Goal: Information Seeking & Learning: Learn about a topic

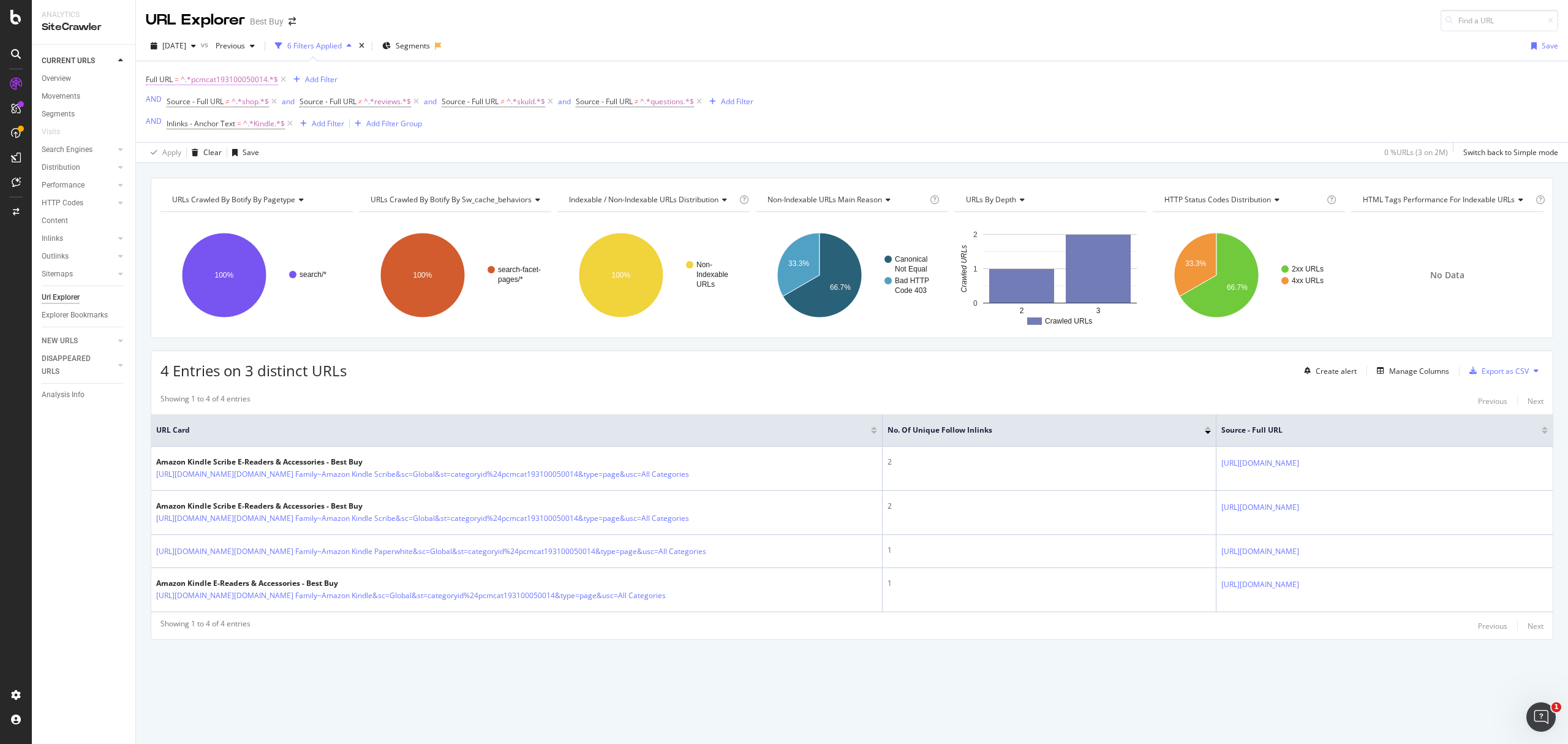
click at [241, 79] on span "^.*pcmcat193100050014.*$" at bounding box center [230, 80] width 98 height 17
paste input "748300648009"
type input "pcmcat748300648009"
click at [280, 158] on div "Apply" at bounding box center [281, 157] width 19 height 10
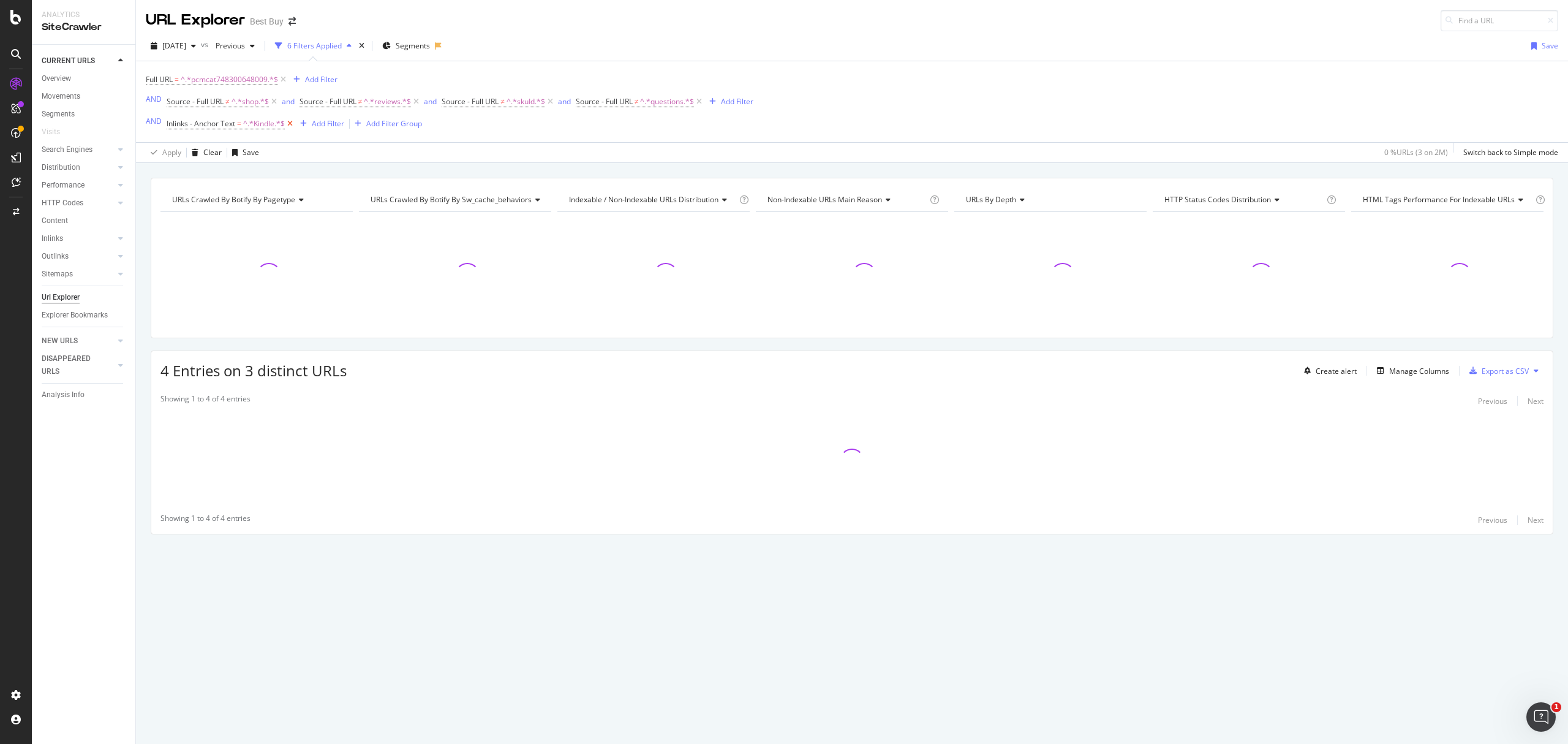
click at [290, 126] on icon at bounding box center [290, 124] width 10 height 13
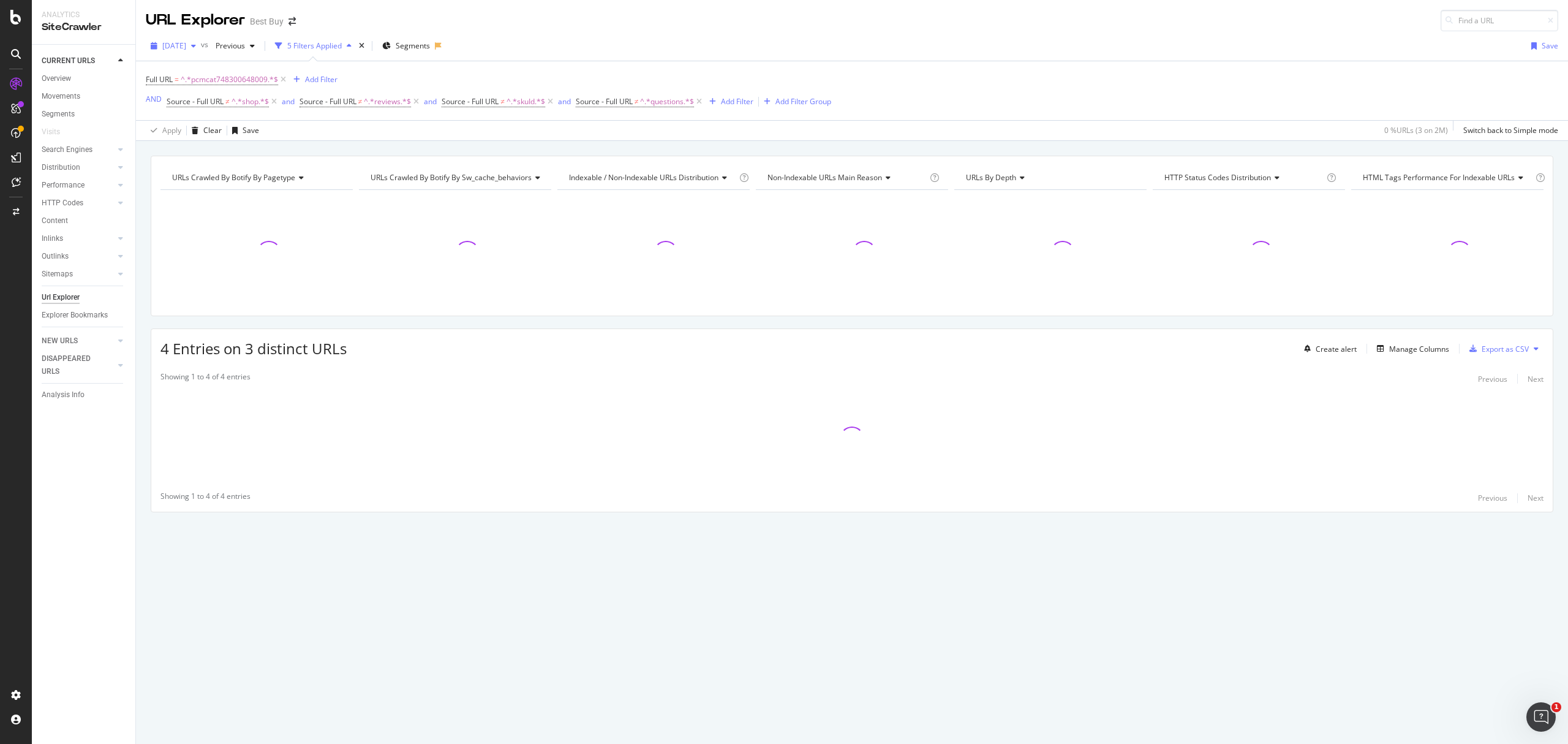
click at [186, 47] on span "[DATE]" at bounding box center [175, 45] width 24 height 10
click at [207, 92] on div "[DATE]" at bounding box center [238, 91] width 149 height 11
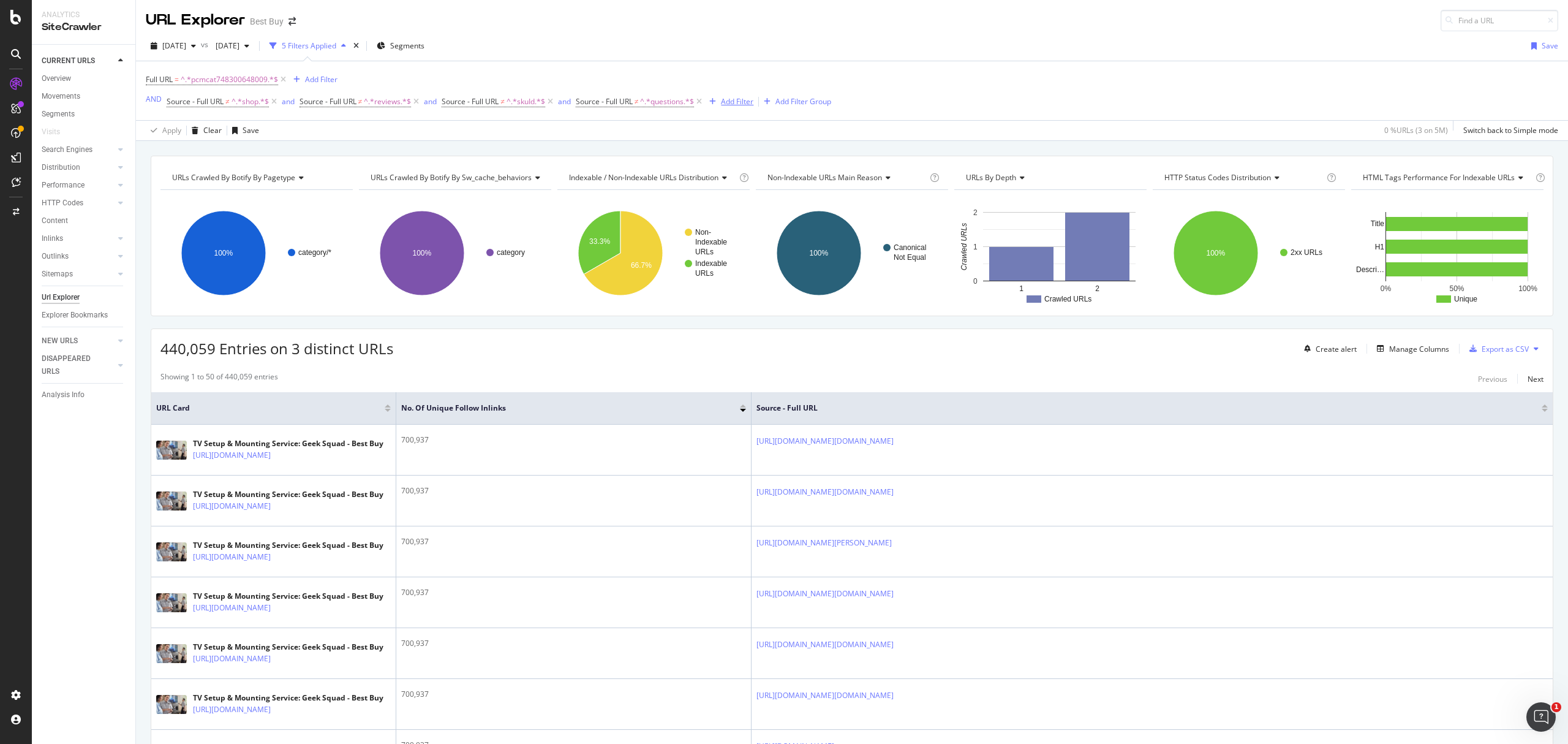
click at [740, 102] on div "Add Filter" at bounding box center [737, 101] width 33 height 10
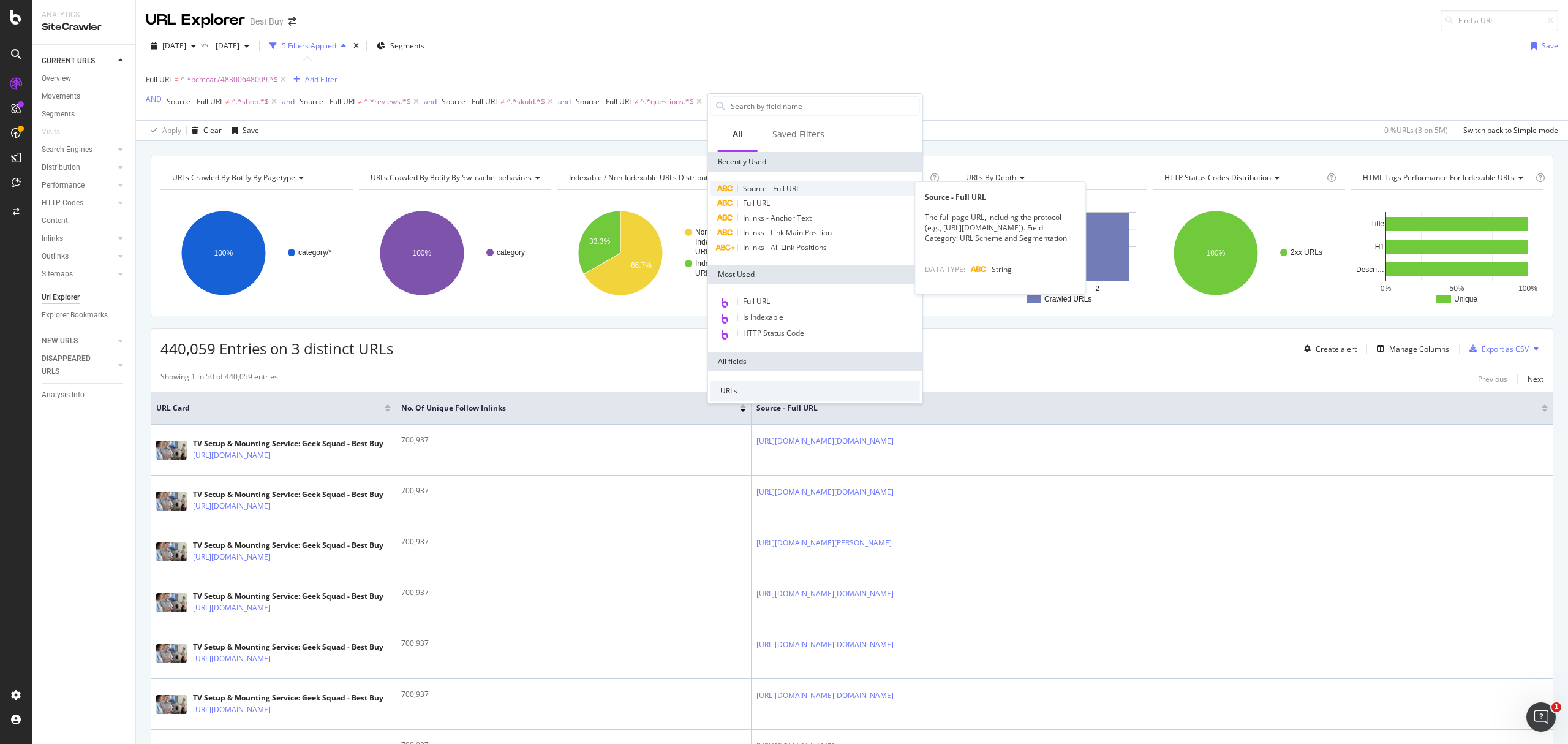
click at [765, 183] on span "Source - Full URL" at bounding box center [771, 188] width 57 height 10
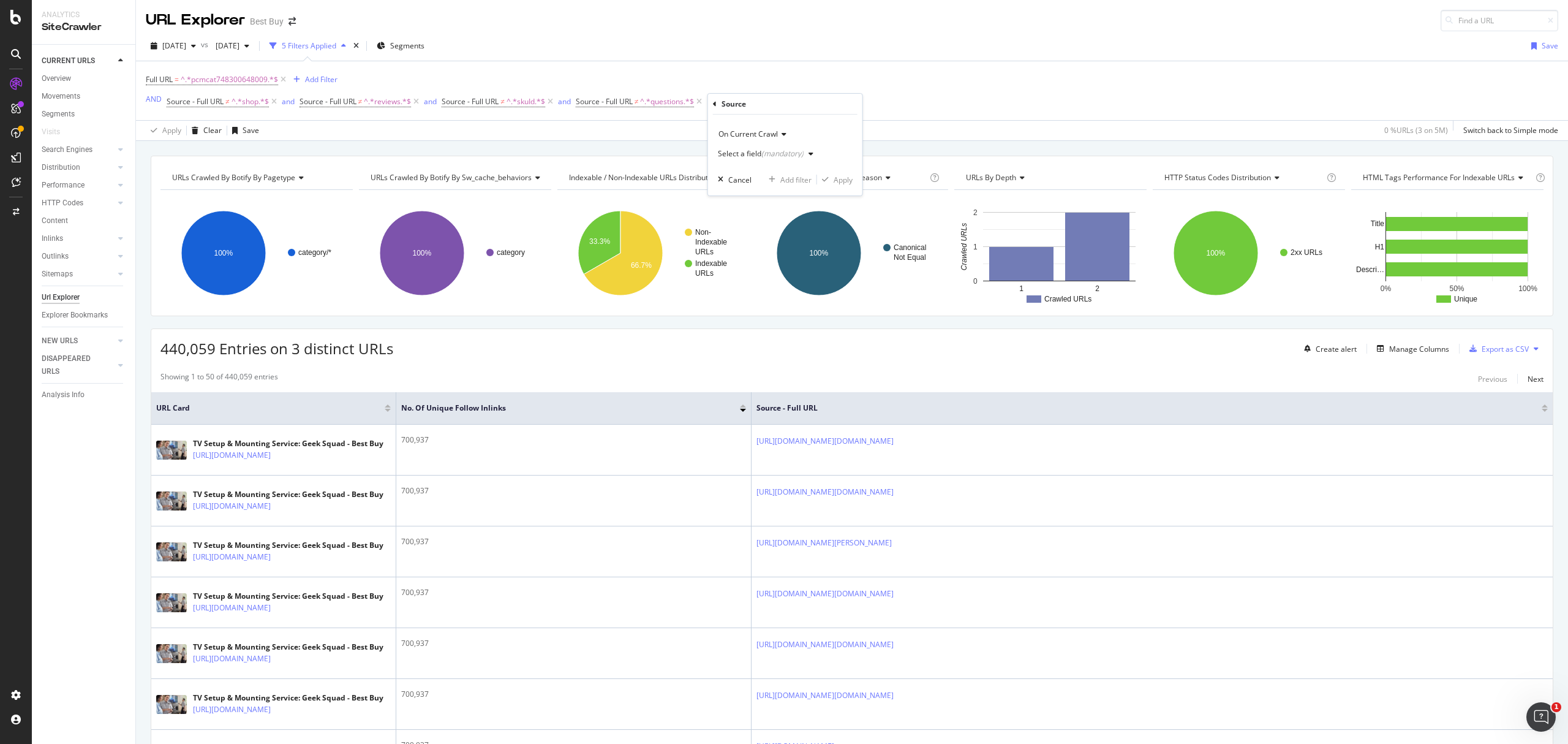
click at [753, 154] on div "Select a field (mandatory)" at bounding box center [760, 154] width 86 height 8
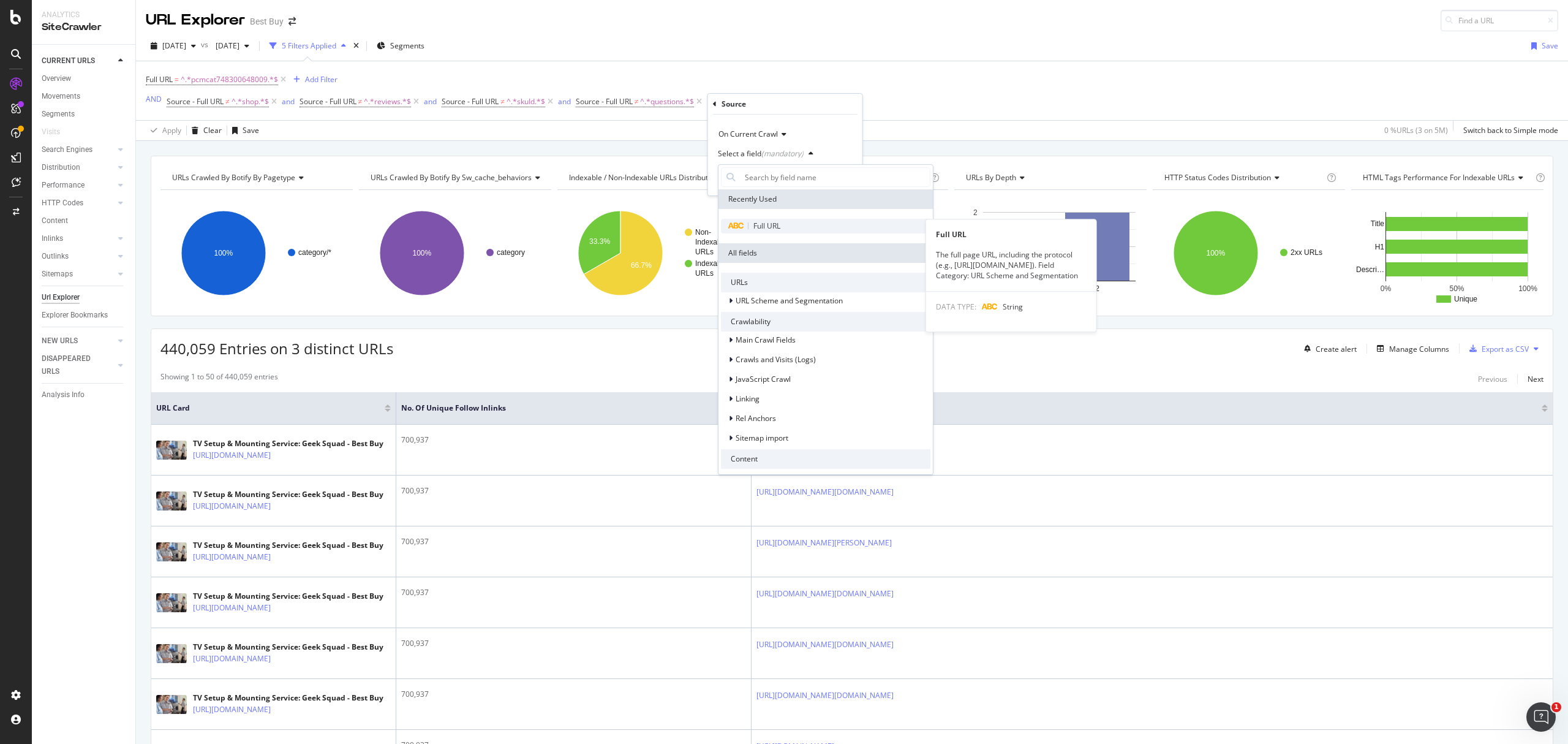
click at [737, 226] on icon at bounding box center [736, 226] width 17 height 8
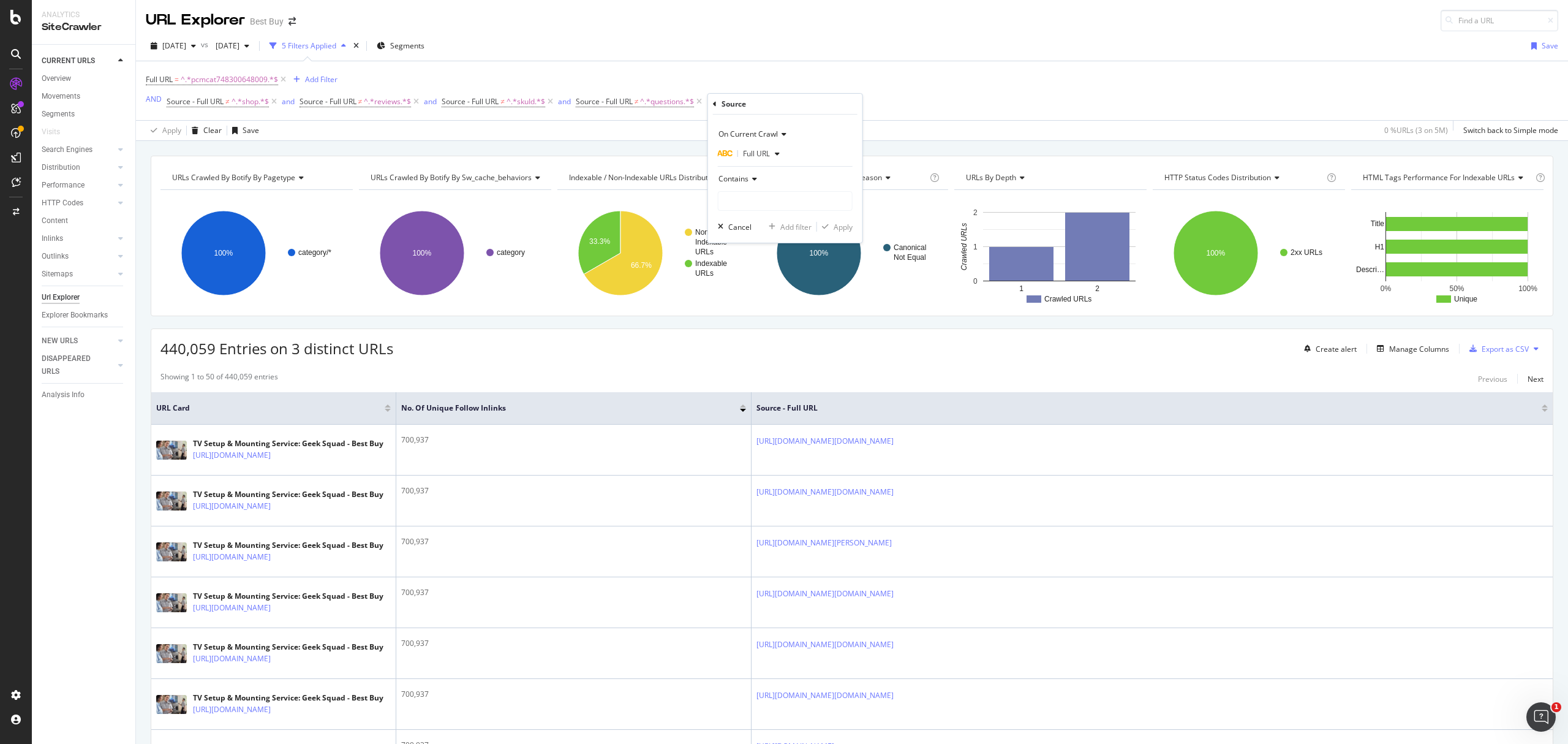
click at [746, 179] on span "Contains" at bounding box center [733, 178] width 30 height 10
click at [746, 314] on span "Doesn't contain" at bounding box center [750, 316] width 53 height 10
click at [745, 207] on input "text" at bounding box center [785, 201] width 133 height 20
type input "searchpage"
click at [838, 226] on div "Apply" at bounding box center [843, 227] width 19 height 10
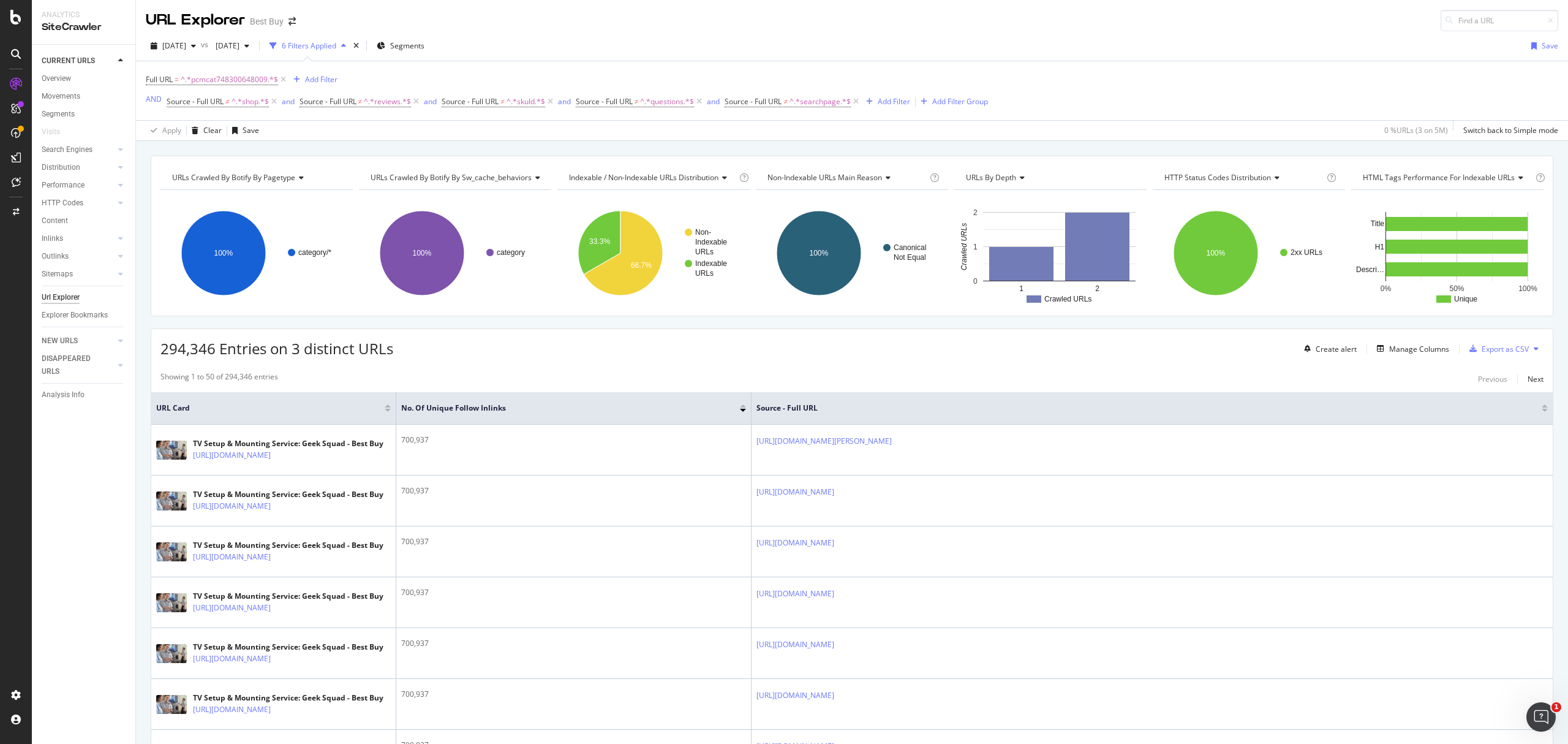
click at [1542, 407] on div at bounding box center [1545, 406] width 6 height 3
click at [1417, 353] on div "Manage Columns" at bounding box center [1419, 349] width 60 height 10
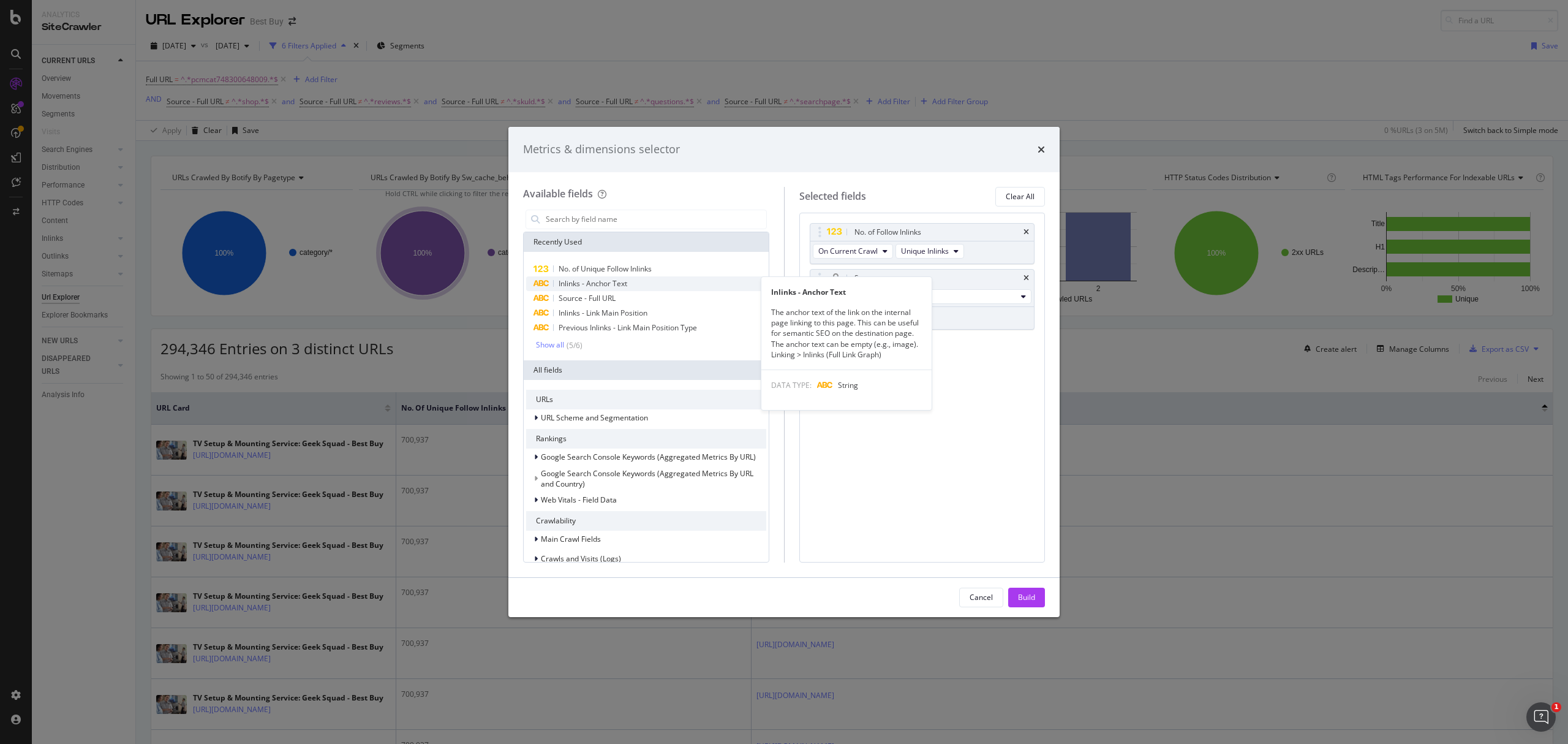
click at [607, 285] on span "Inlinks - Anchor Text" at bounding box center [593, 283] width 68 height 10
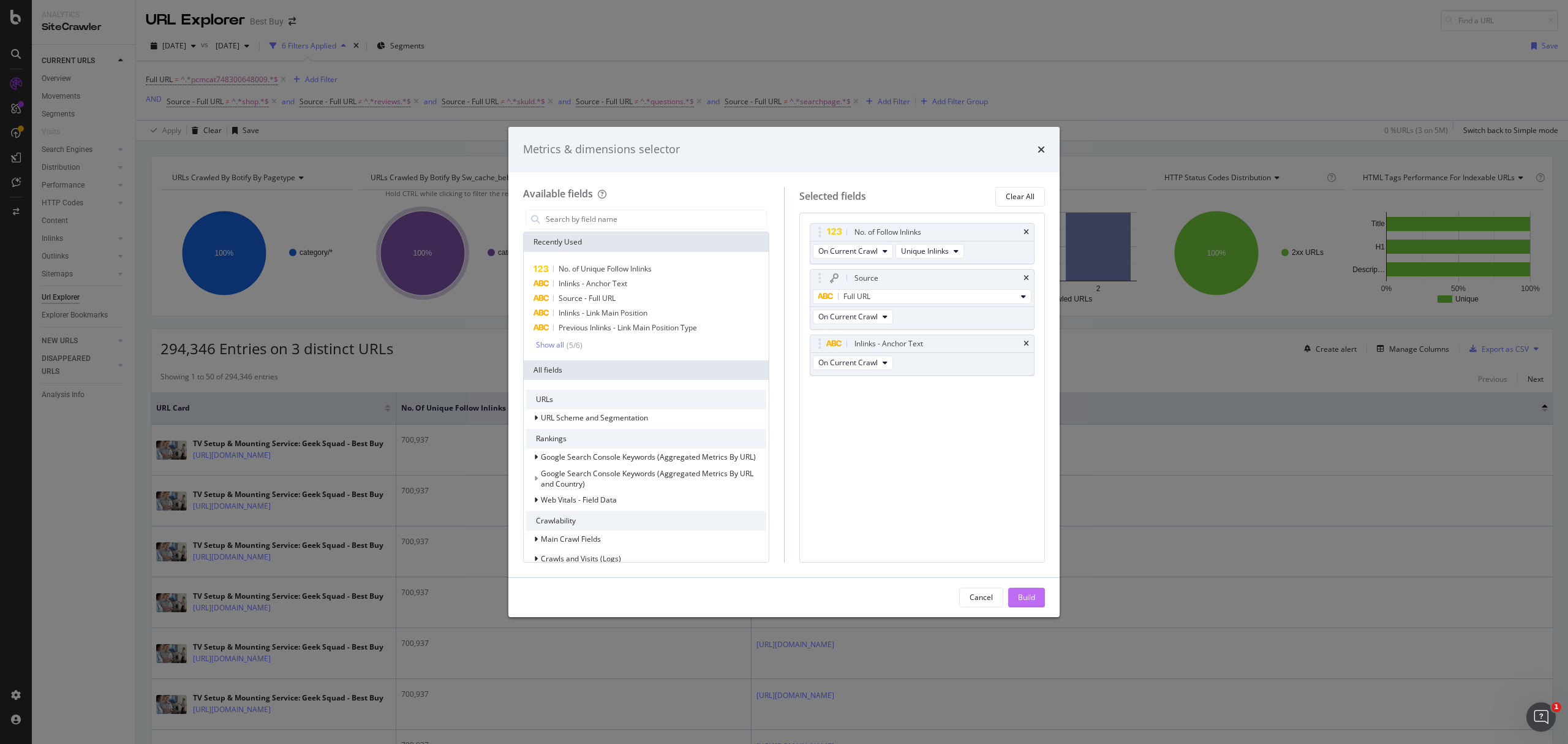
click at [1030, 596] on div "Build" at bounding box center [1026, 597] width 17 height 10
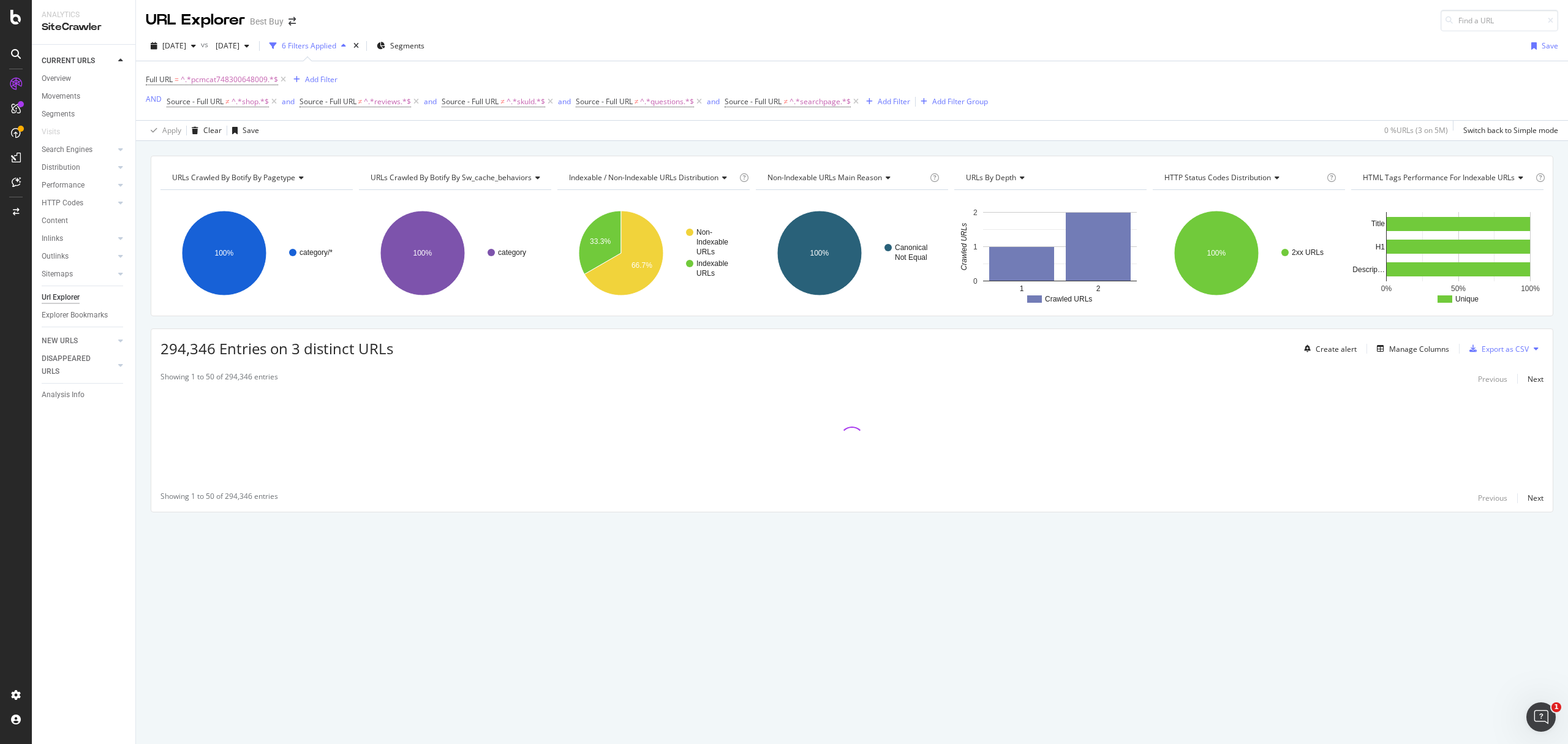
click at [704, 48] on div "[DATE] vs [DATE] 6 Filters Applied Segments Save" at bounding box center [852, 48] width 1432 height 24
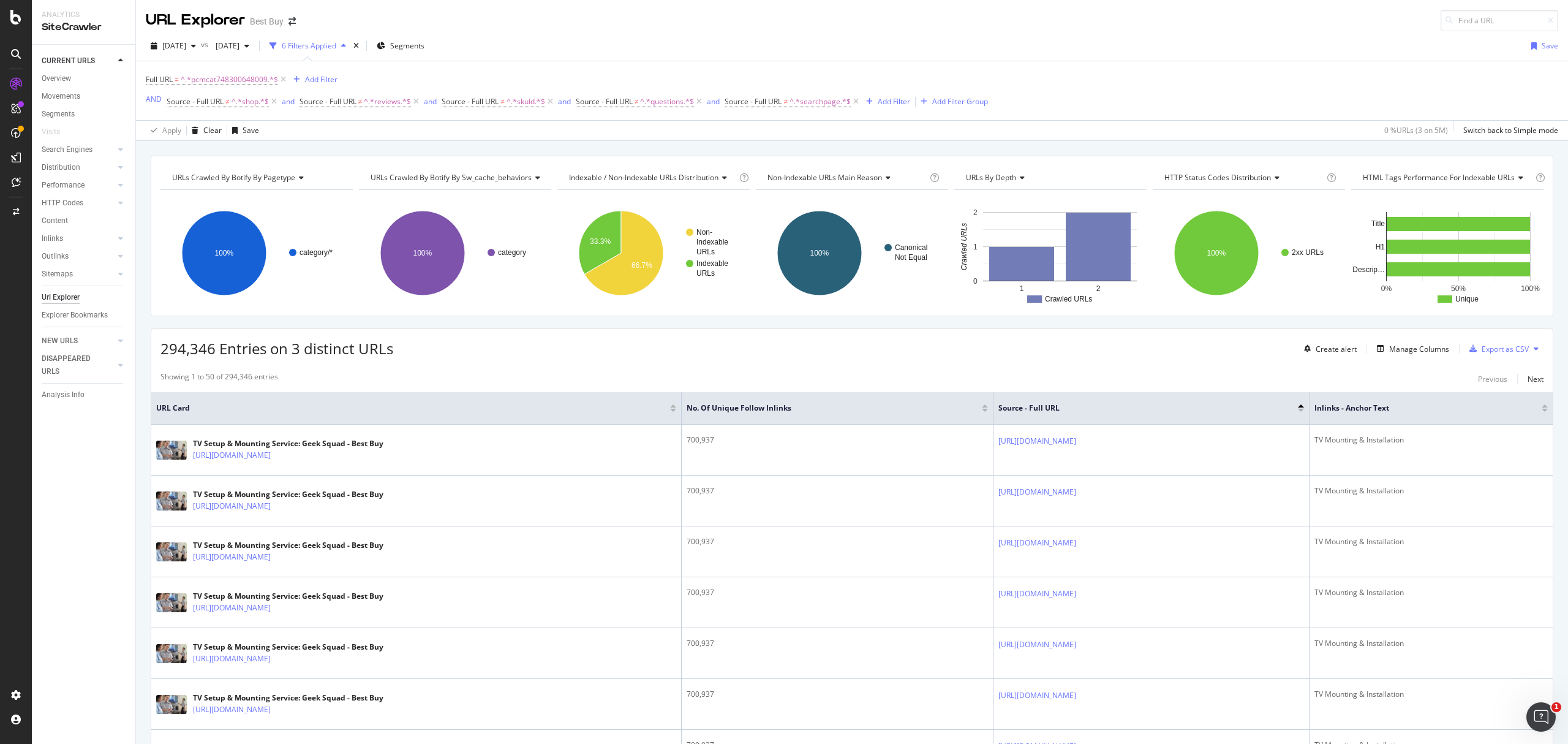
click at [1542, 412] on div at bounding box center [1545, 410] width 6 height 3
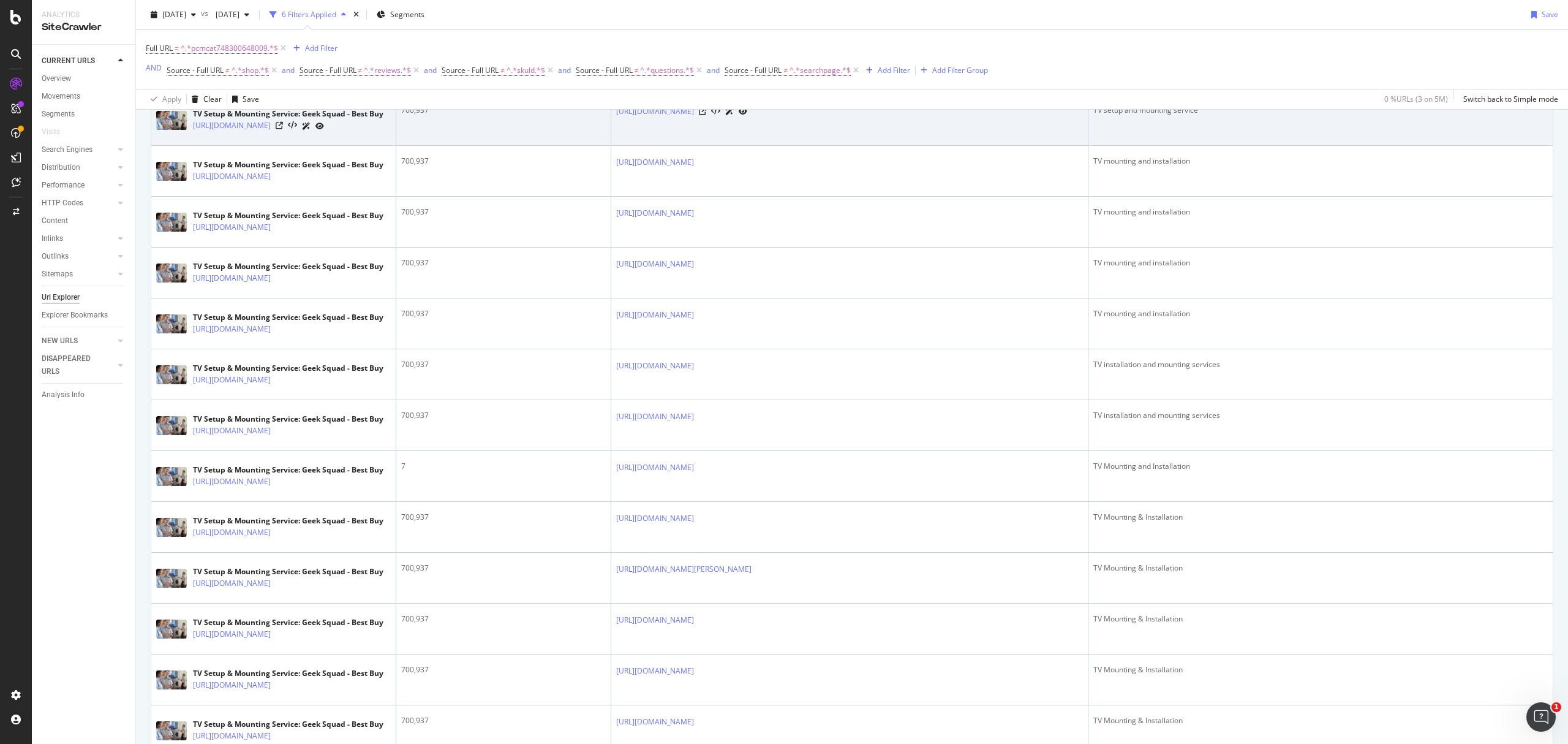
scroll to position [817, 0]
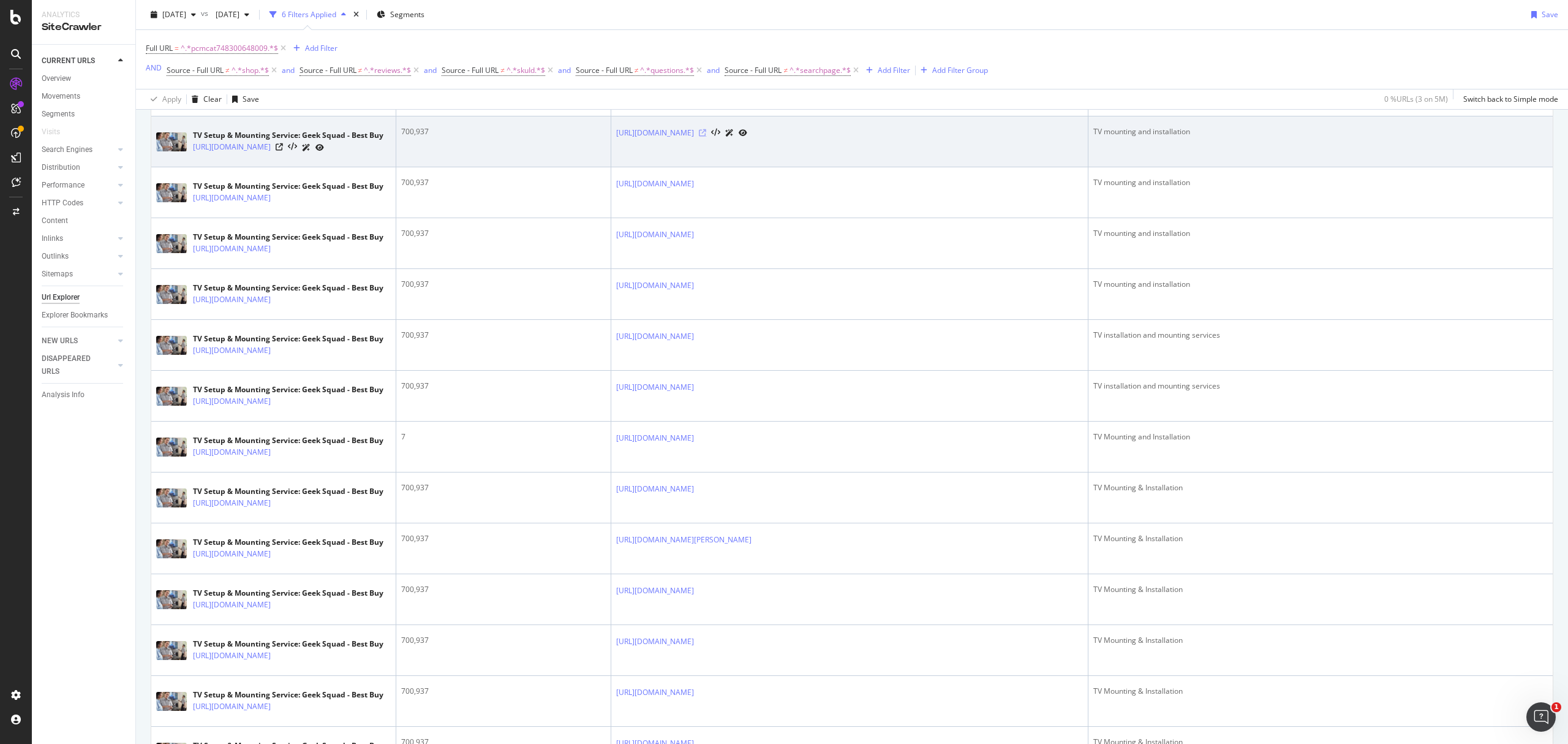
click at [707, 137] on icon at bounding box center [702, 133] width 8 height 8
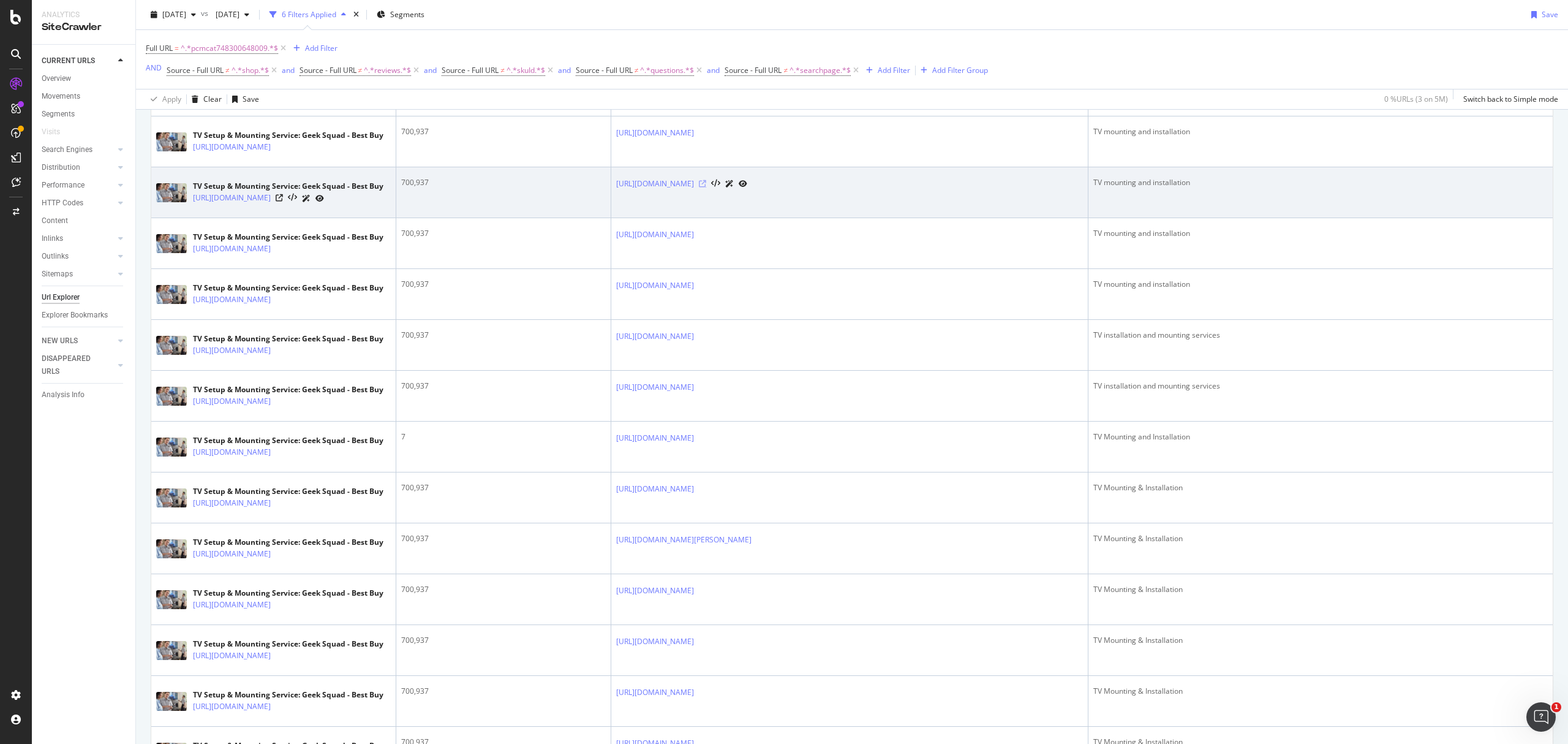
click at [707, 187] on icon at bounding box center [702, 184] width 8 height 8
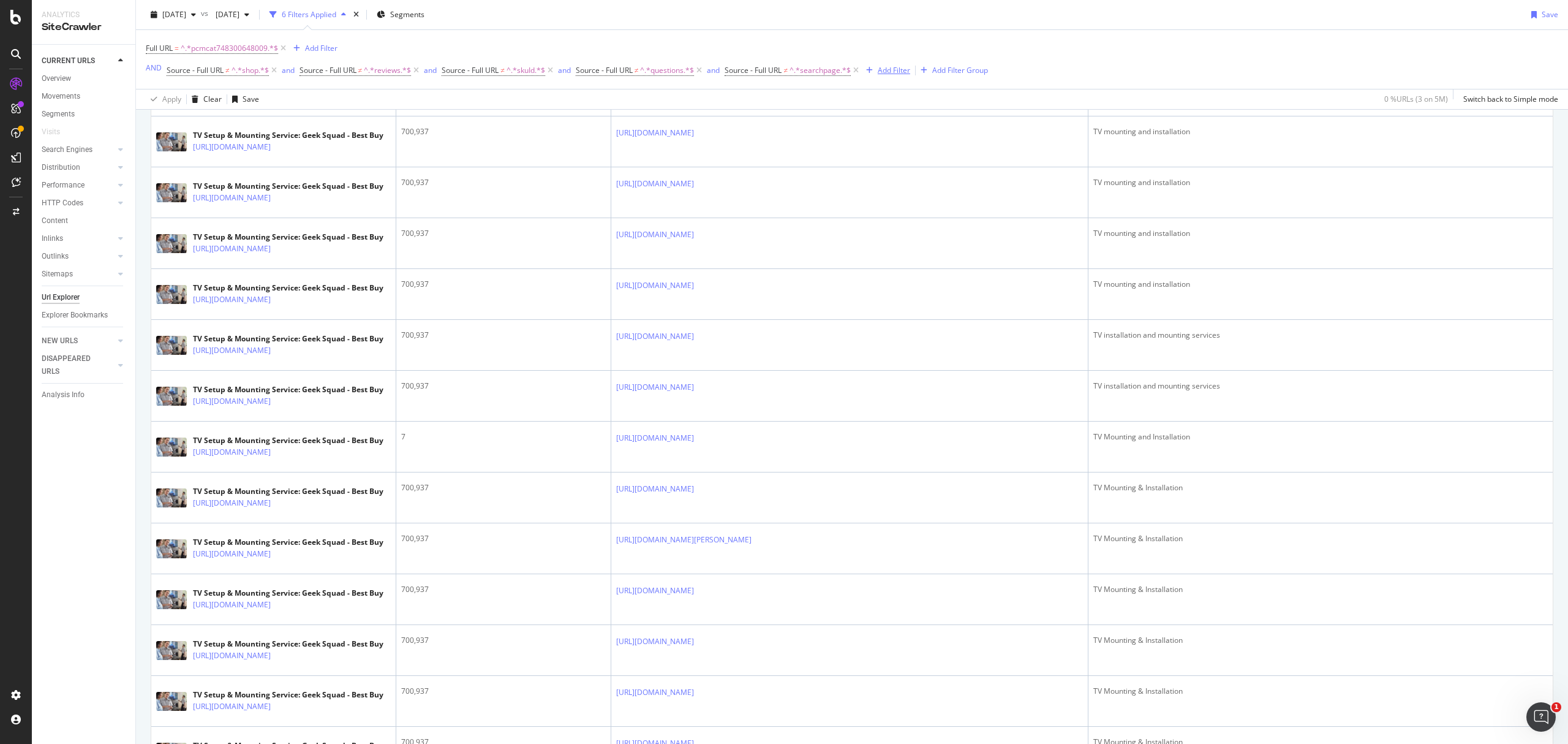
click at [892, 71] on div "Add Filter" at bounding box center [894, 70] width 33 height 10
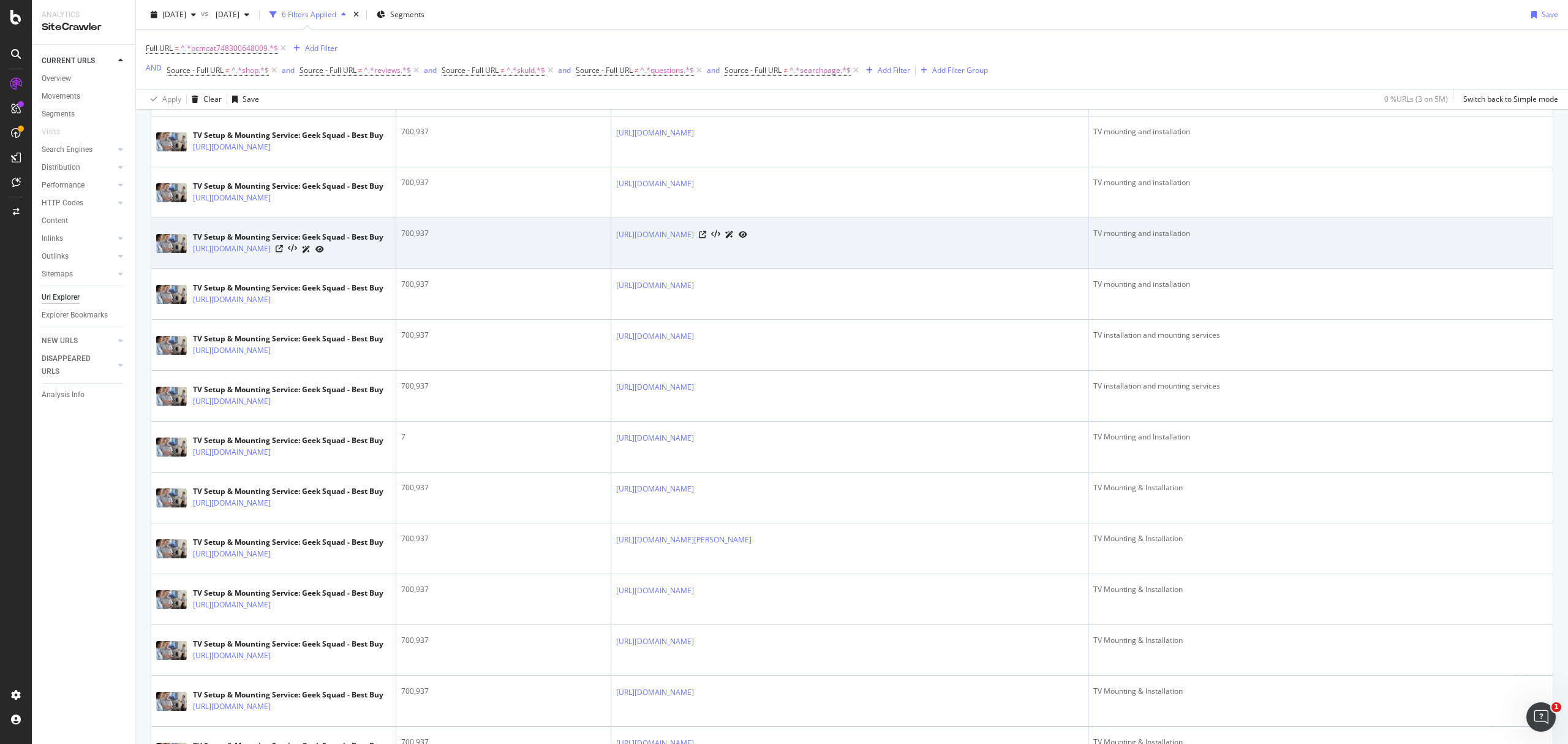
click at [1195, 239] on div "TV mounting and installation" at bounding box center [1320, 233] width 454 height 11
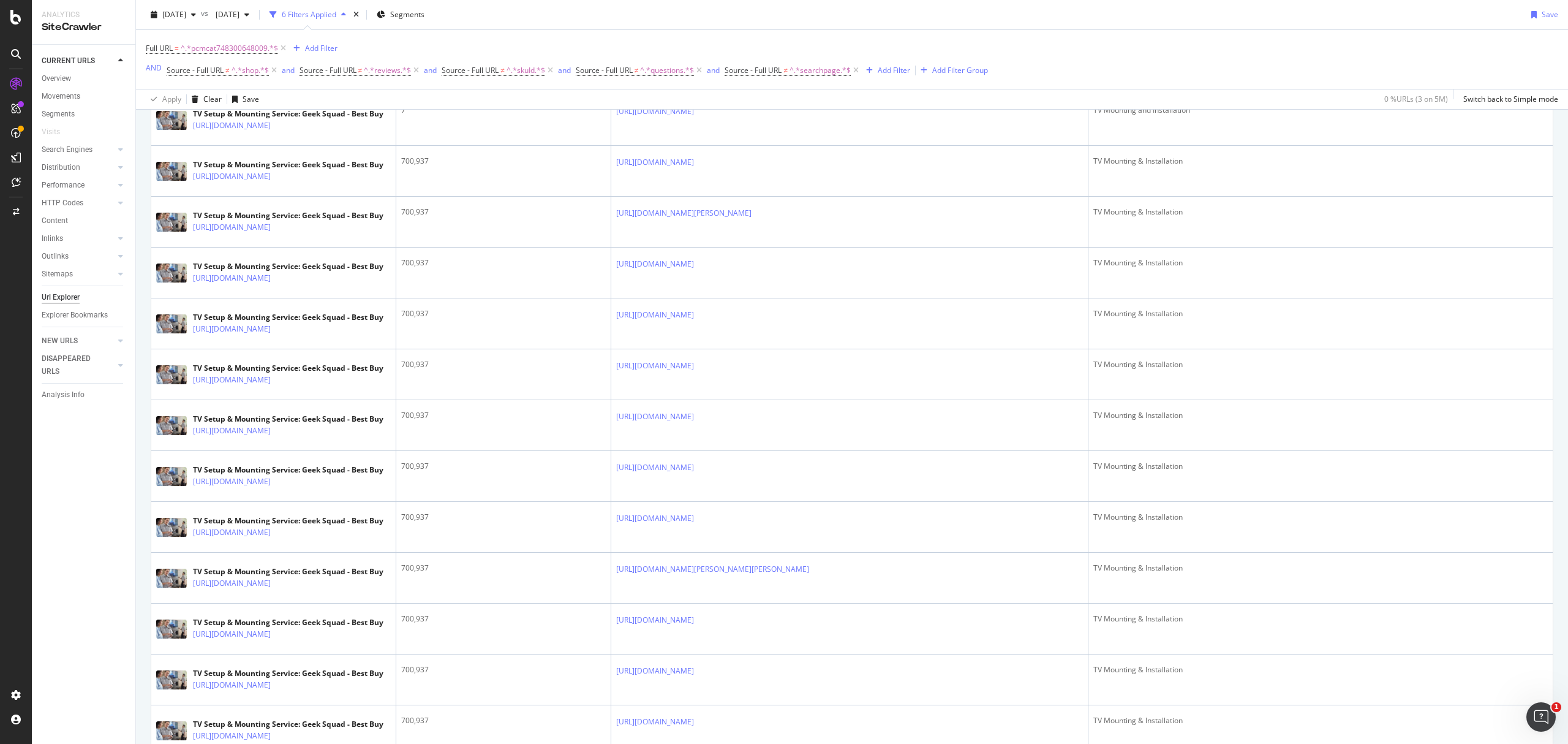
scroll to position [1063, 0]
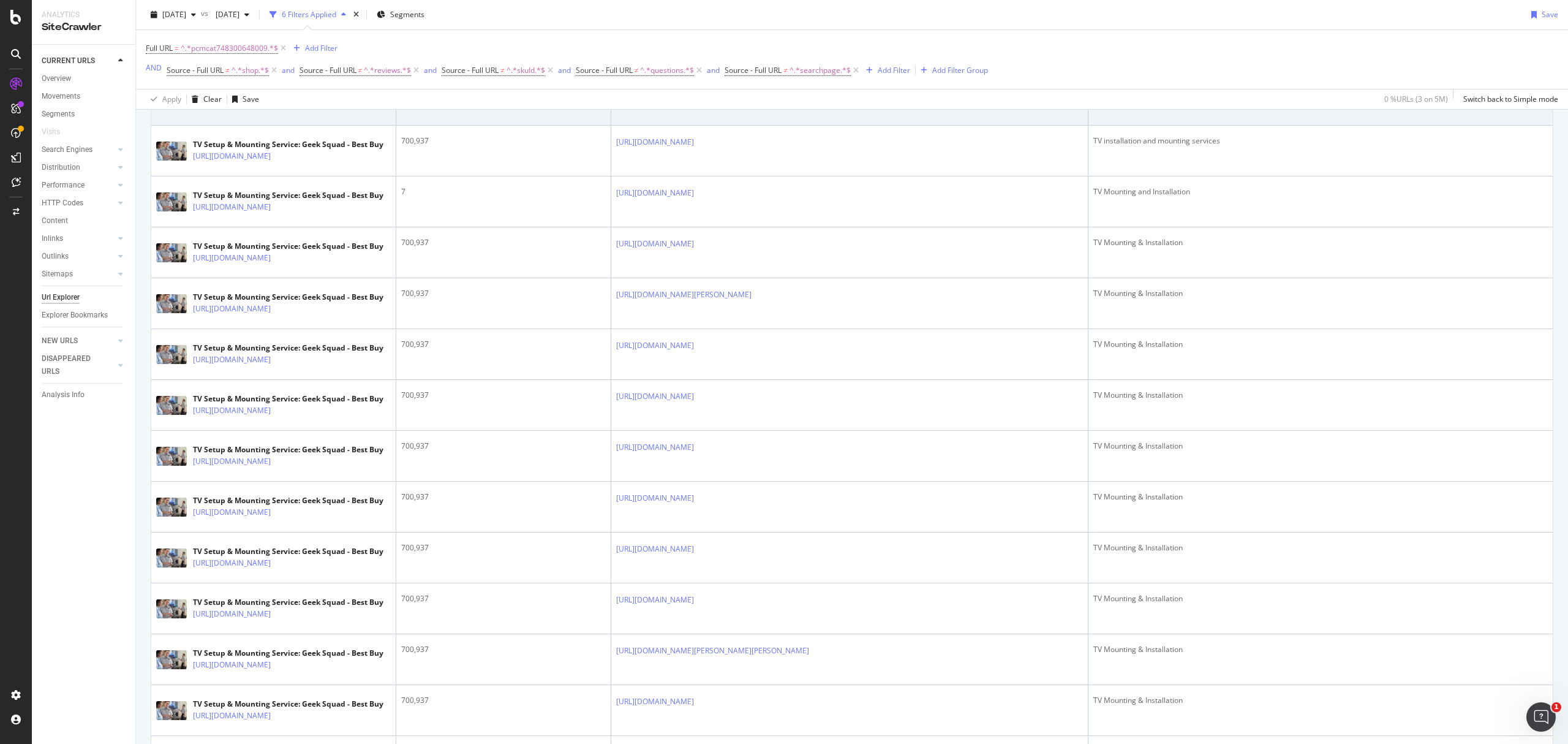
click at [707, 95] on icon at bounding box center [702, 91] width 8 height 8
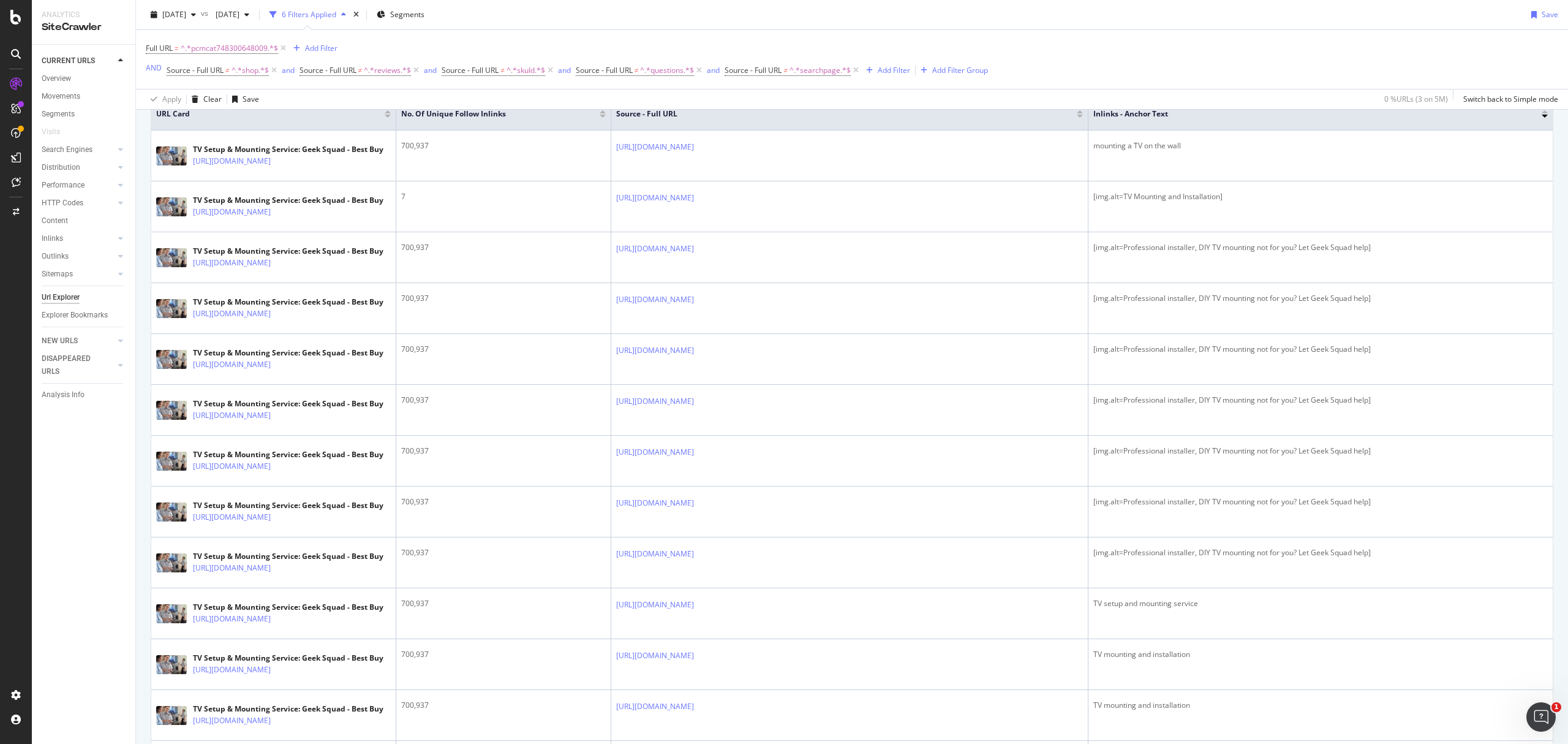
scroll to position [0, 0]
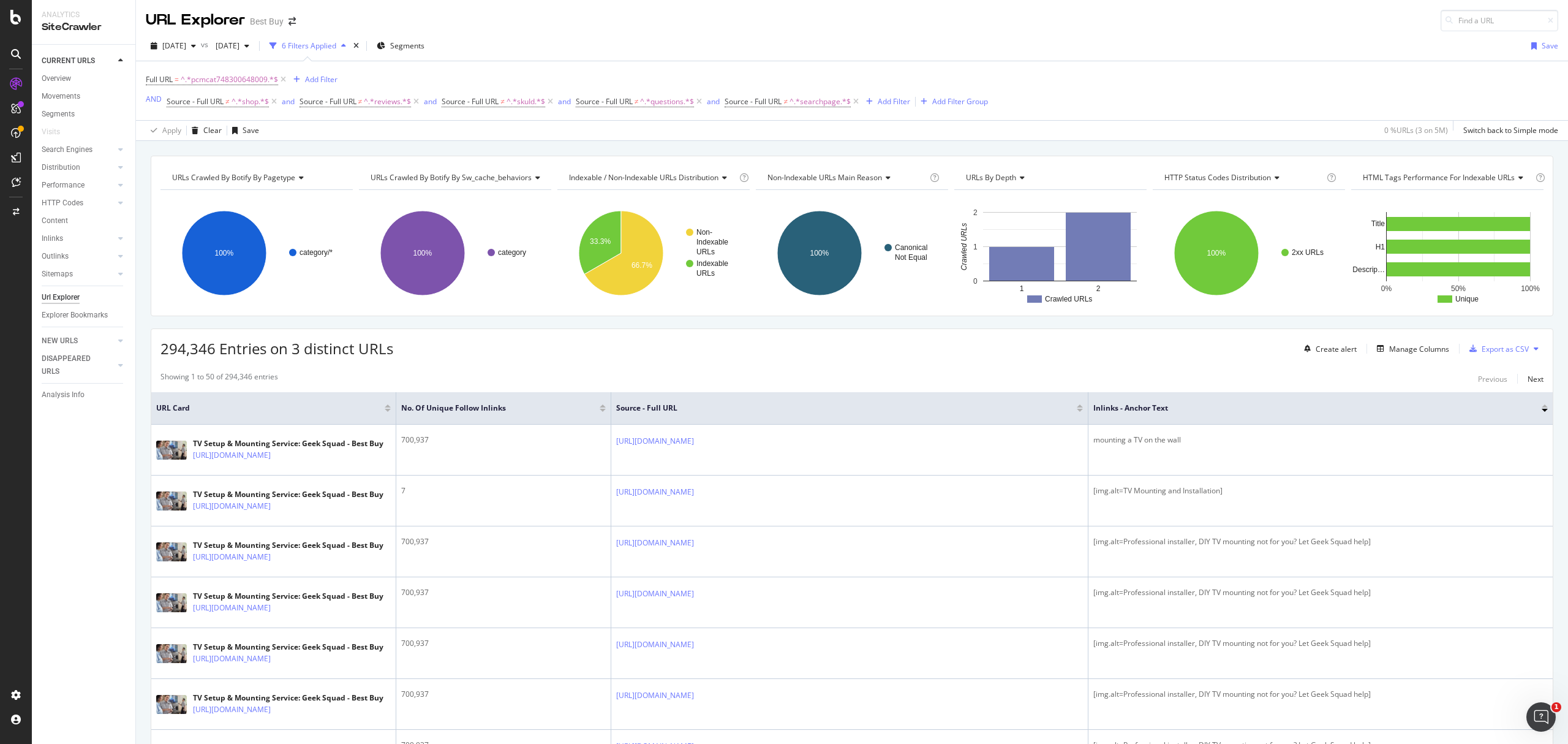
click at [1542, 407] on div at bounding box center [1545, 406] width 6 height 3
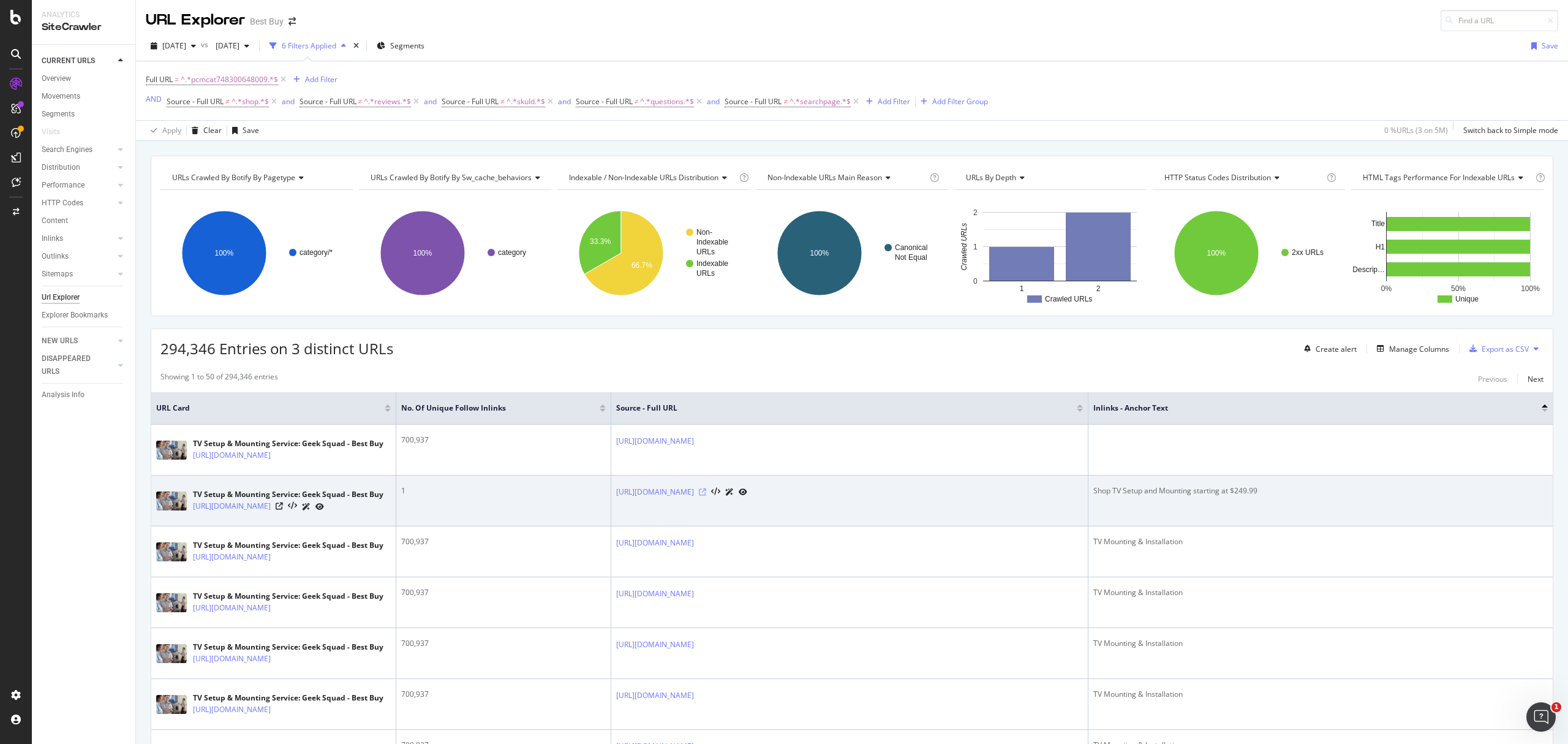
click at [707, 496] on icon at bounding box center [702, 492] width 8 height 8
